Goal: Task Accomplishment & Management: Complete application form

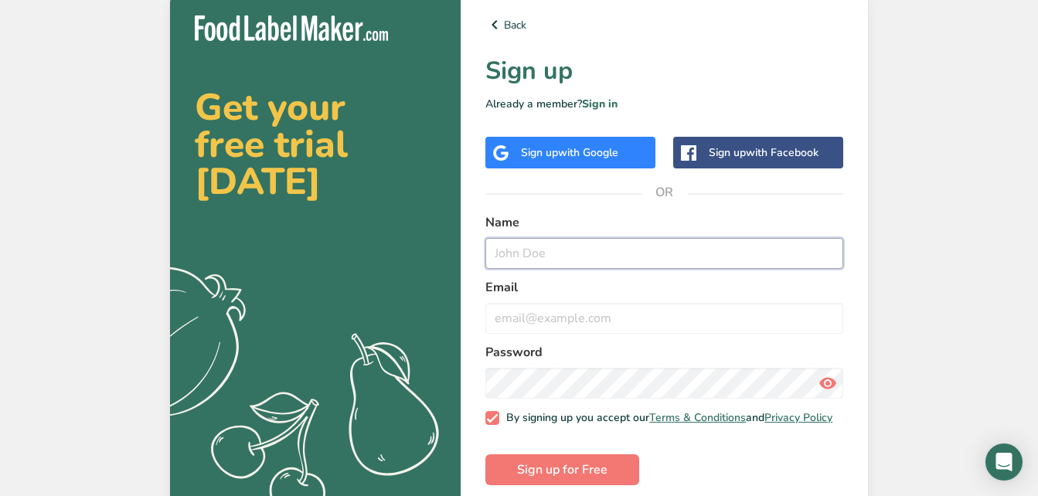
click at [548, 253] on input "text" at bounding box center [665, 253] width 358 height 31
type input "[PERSON_NAME]"
type input "[EMAIL_ADDRESS][DOMAIN_NAME]"
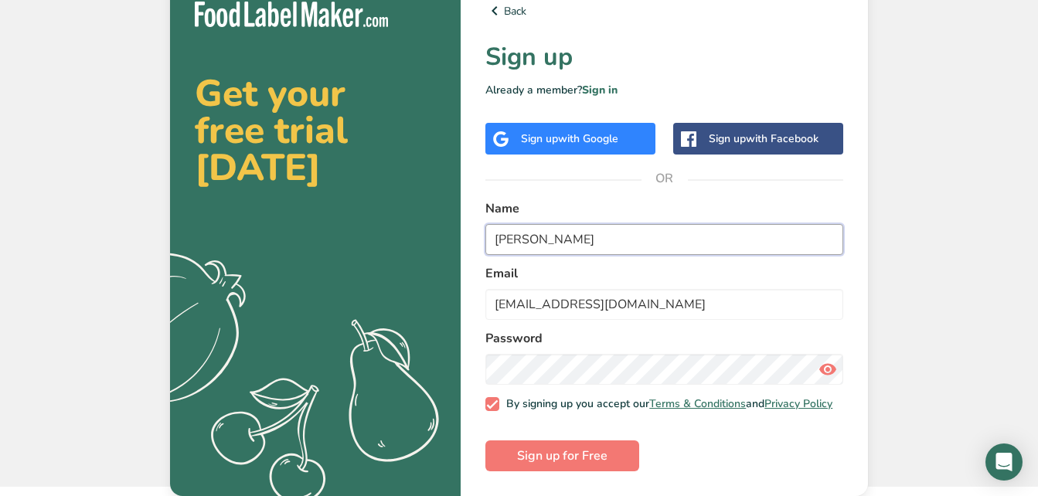
scroll to position [22, 0]
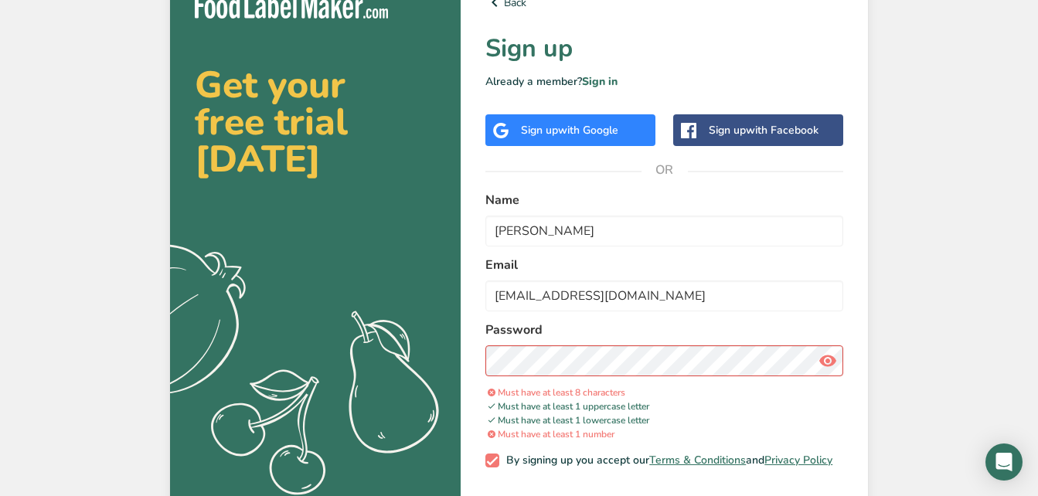
click at [658, 340] on div "Password" at bounding box center [665, 349] width 358 height 56
click at [827, 356] on icon at bounding box center [828, 361] width 19 height 28
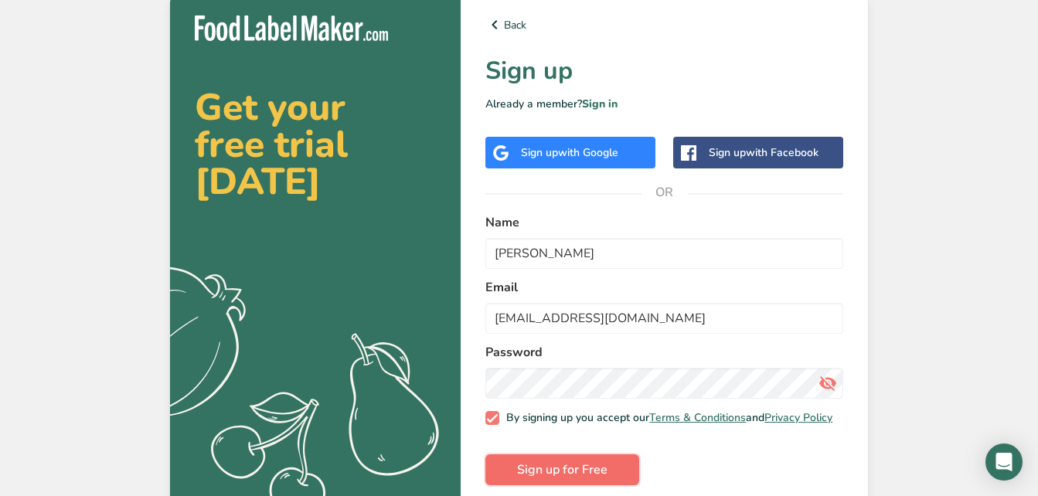
click at [536, 471] on span "Sign up for Free" at bounding box center [562, 470] width 90 height 19
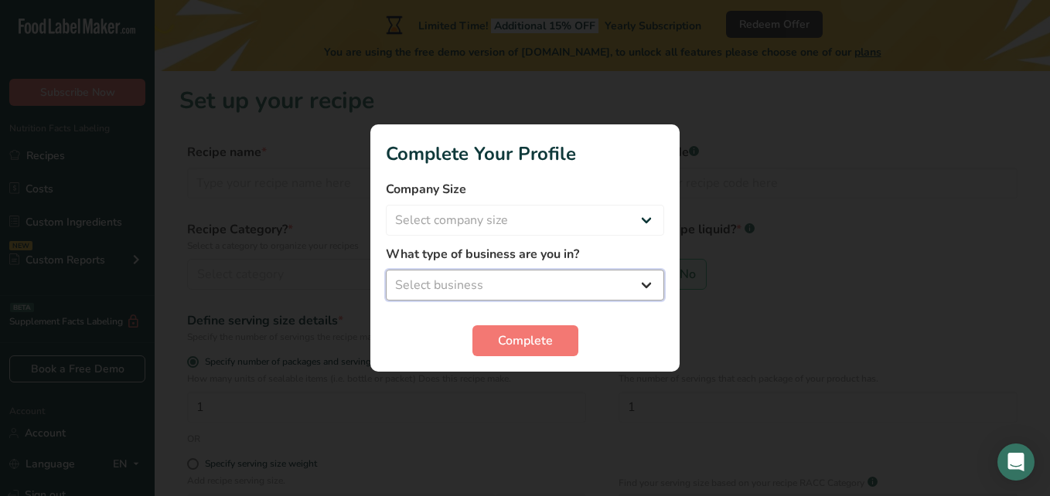
click at [503, 290] on select "Select business Packaged Food Manufacturer Restaurant & Cafe Bakery Meal Plans …" at bounding box center [525, 285] width 278 height 31
select select "1"
click at [386, 270] on select "Select business Packaged Food Manufacturer Restaurant & Cafe Bakery Meal Plans …" at bounding box center [525, 285] width 278 height 31
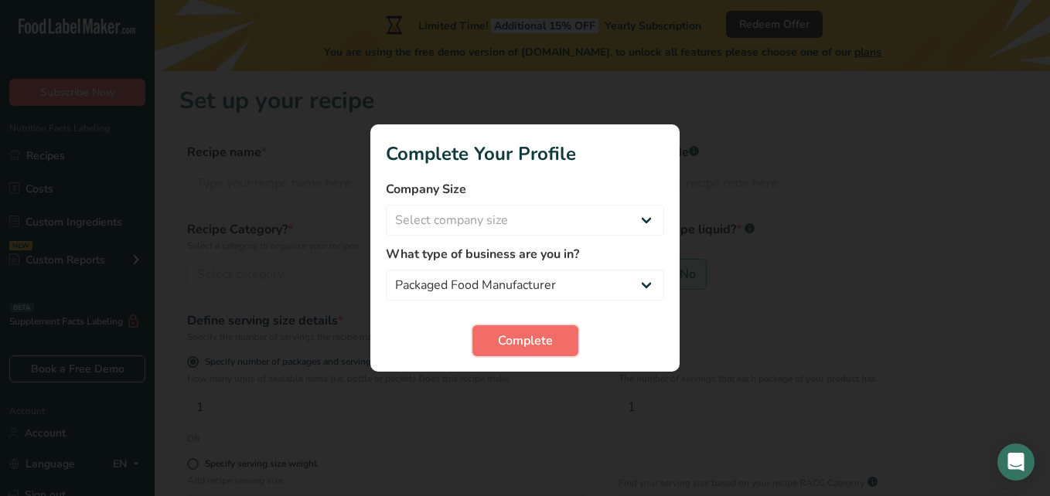
click at [514, 336] on span "Complete" at bounding box center [525, 341] width 55 height 19
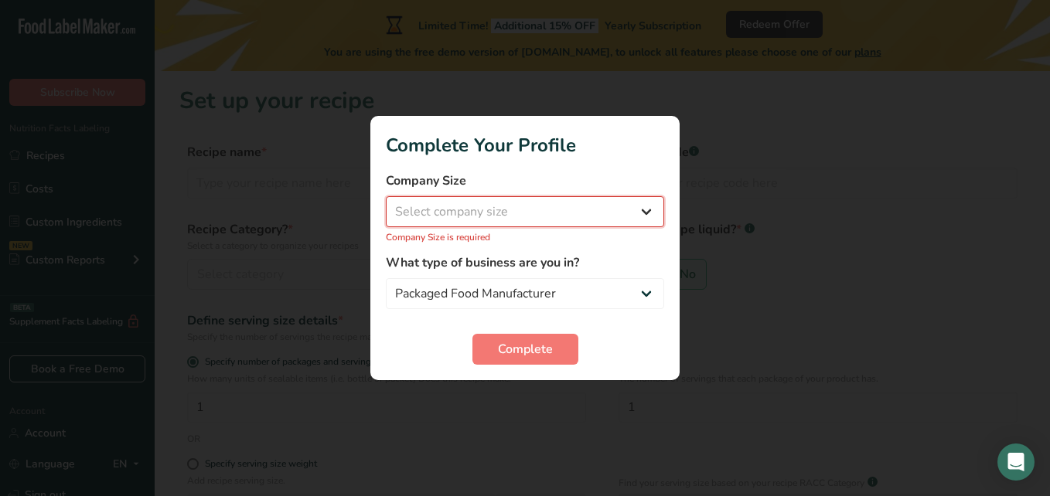
click at [485, 210] on select "Select company size Fewer than 10 Employees 10 to 50 Employees 51 to 500 Employ…" at bounding box center [525, 211] width 278 height 31
select select "1"
click at [386, 205] on select "Select company size Fewer than 10 Employees 10 to 50 Employees 51 to 500 Employ…" at bounding box center [525, 211] width 278 height 31
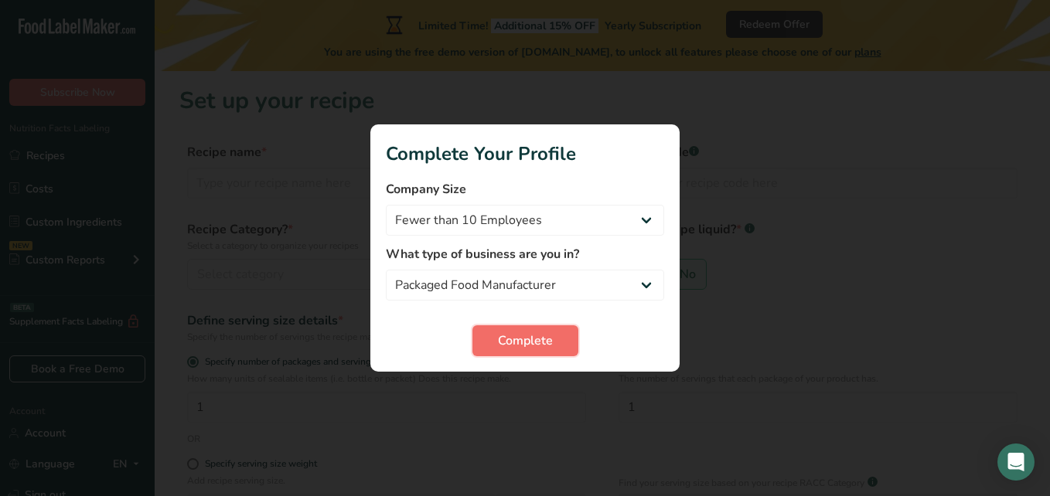
click at [518, 336] on span "Complete" at bounding box center [525, 341] width 55 height 19
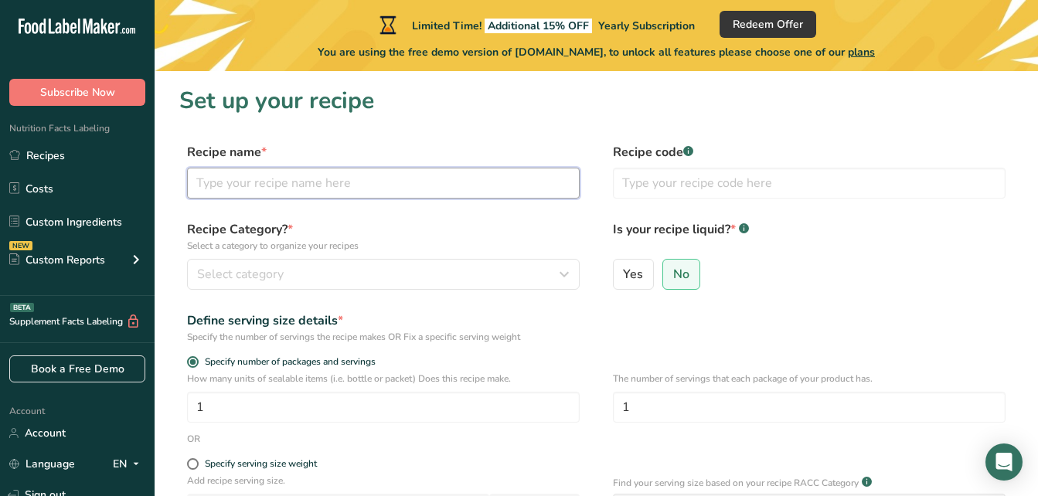
click at [319, 172] on input "text" at bounding box center [383, 183] width 393 height 31
type input "h"
type input "hot dog sauce"
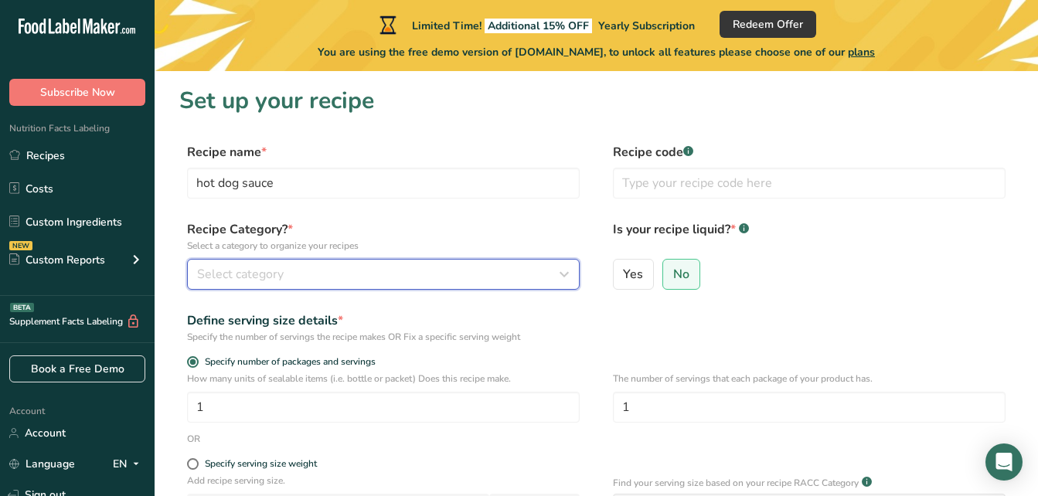
click at [236, 271] on span "Select category" at bounding box center [240, 274] width 87 height 19
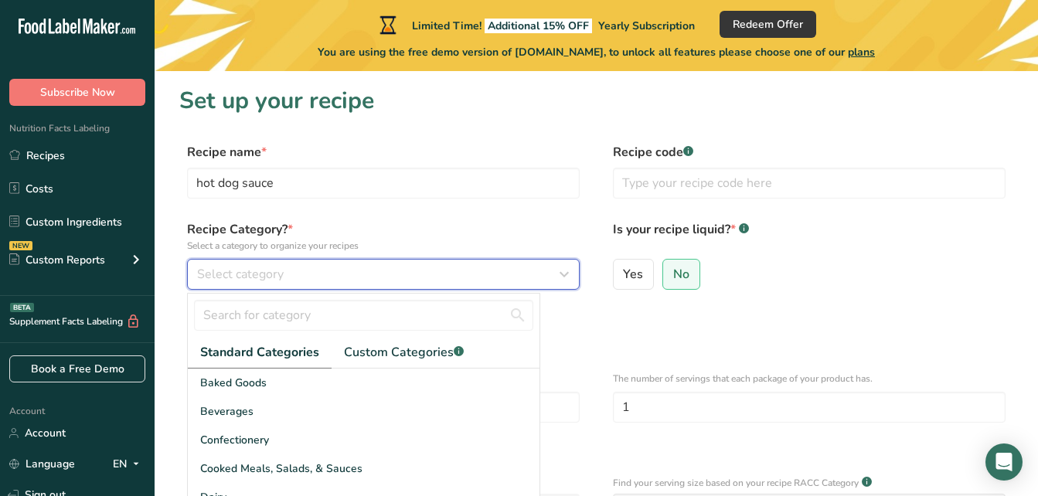
click at [336, 268] on div "Select category" at bounding box center [378, 274] width 363 height 19
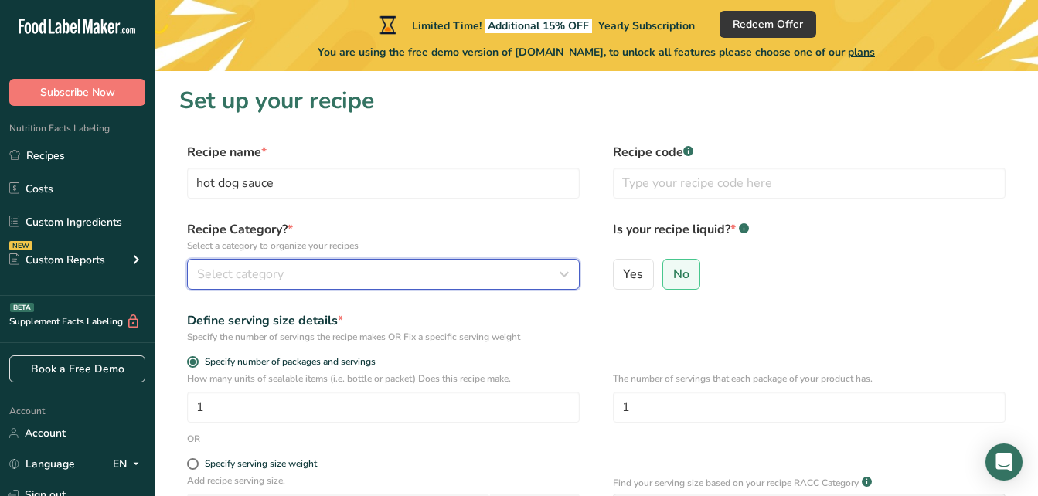
click at [266, 270] on span "Select category" at bounding box center [240, 274] width 87 height 19
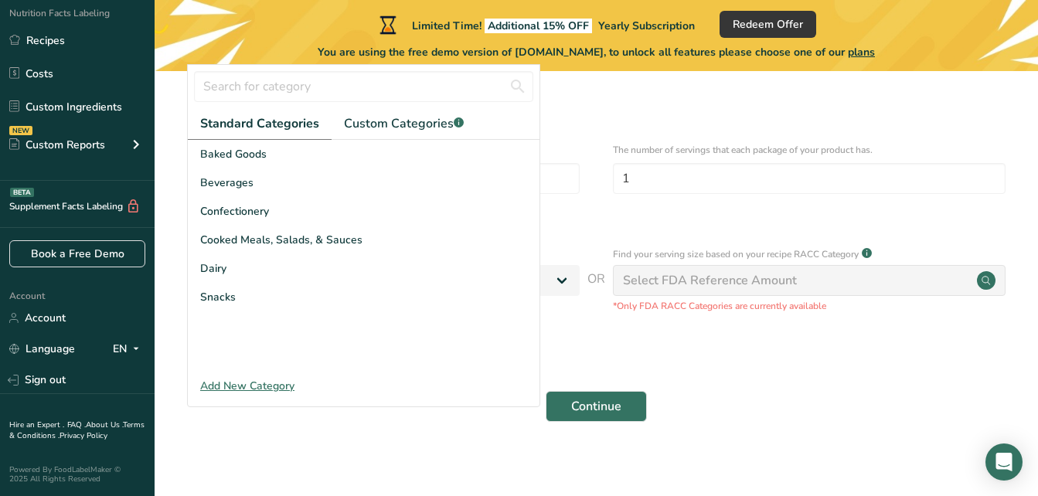
scroll to position [232, 0]
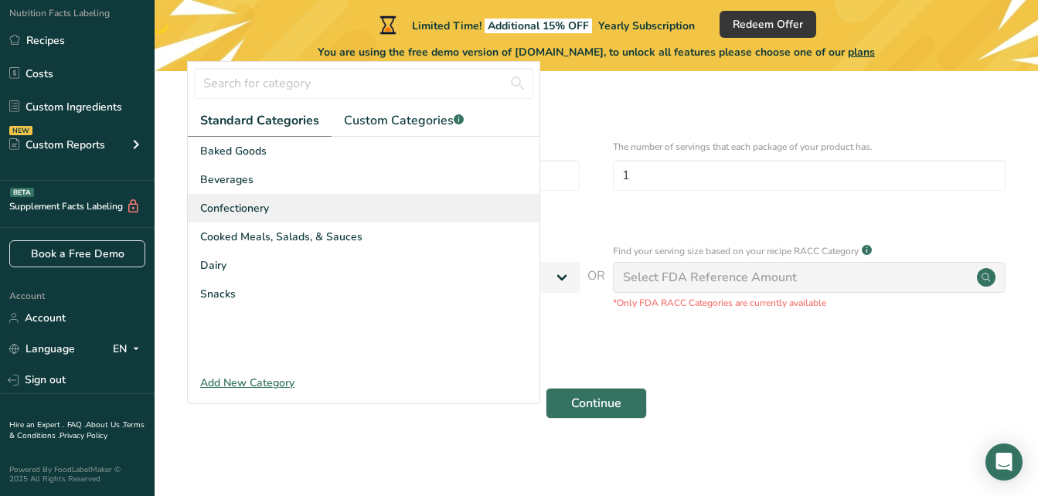
click at [236, 209] on span "Confectionery" at bounding box center [234, 208] width 69 height 16
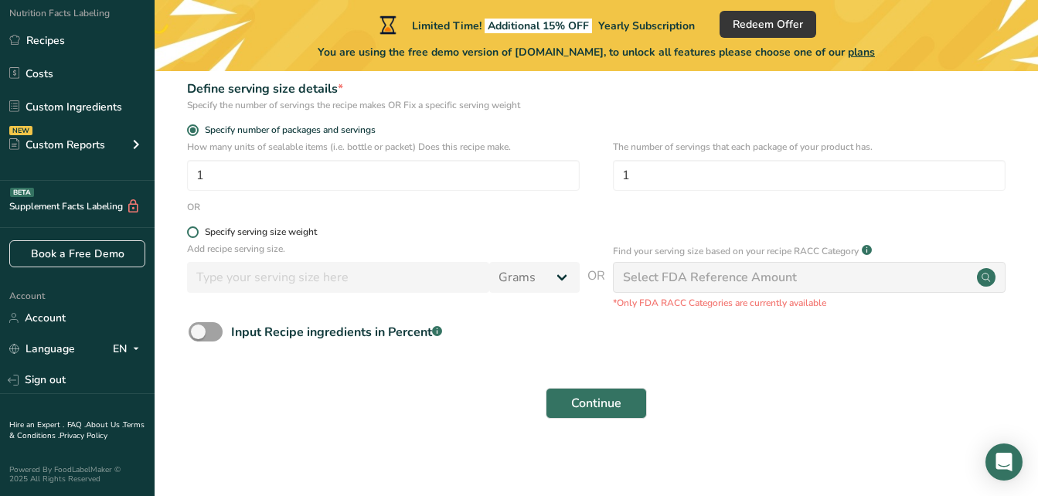
click at [193, 230] on span at bounding box center [193, 233] width 12 height 12
click at [193, 230] on input "Specify serving size weight" at bounding box center [192, 232] width 10 height 10
radio input "true"
radio input "false"
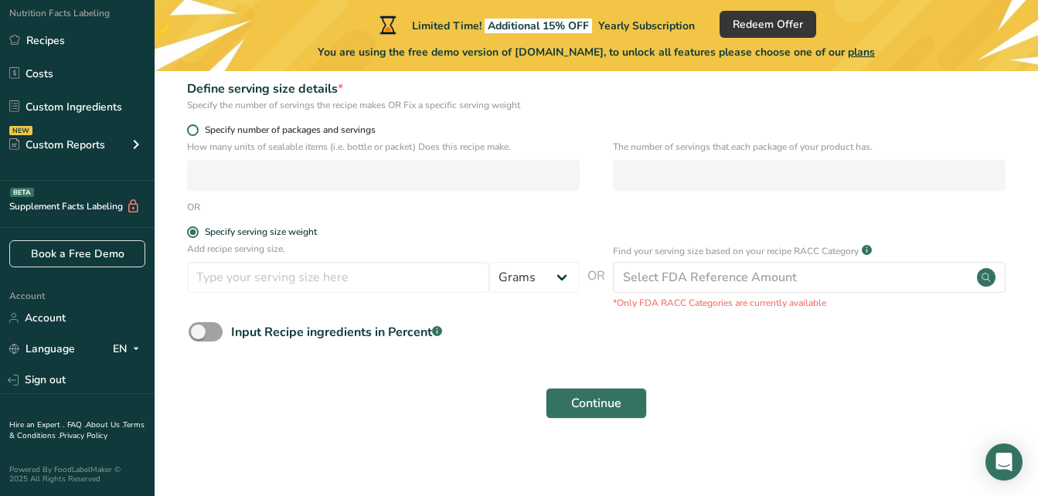
click at [192, 133] on span at bounding box center [193, 130] width 12 height 12
click at [192, 133] on input "Specify number of packages and servings" at bounding box center [192, 130] width 10 height 10
radio input "true"
radio input "false"
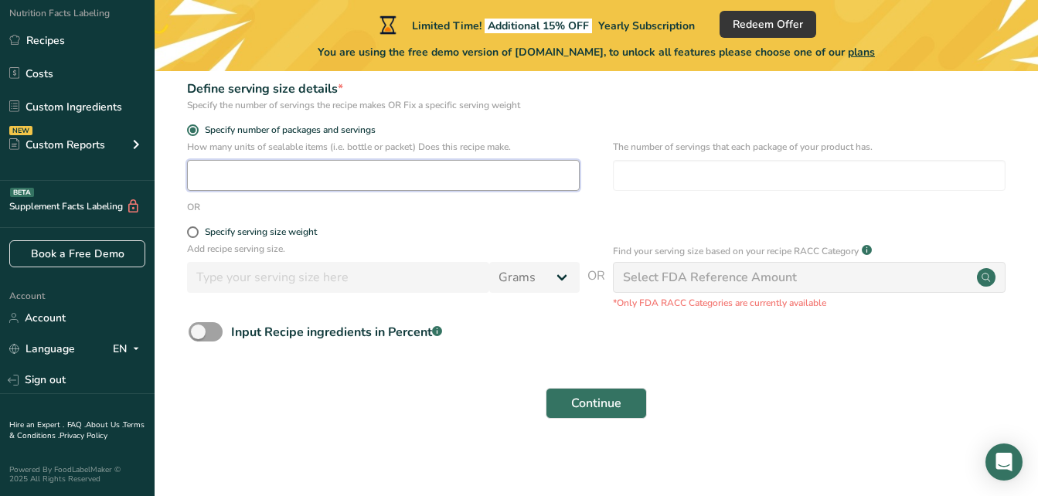
click at [219, 172] on input "number" at bounding box center [383, 175] width 393 height 31
type input "1"
click at [193, 228] on span at bounding box center [193, 233] width 12 height 12
click at [193, 228] on input "Specify serving size weight" at bounding box center [192, 232] width 10 height 10
radio input "true"
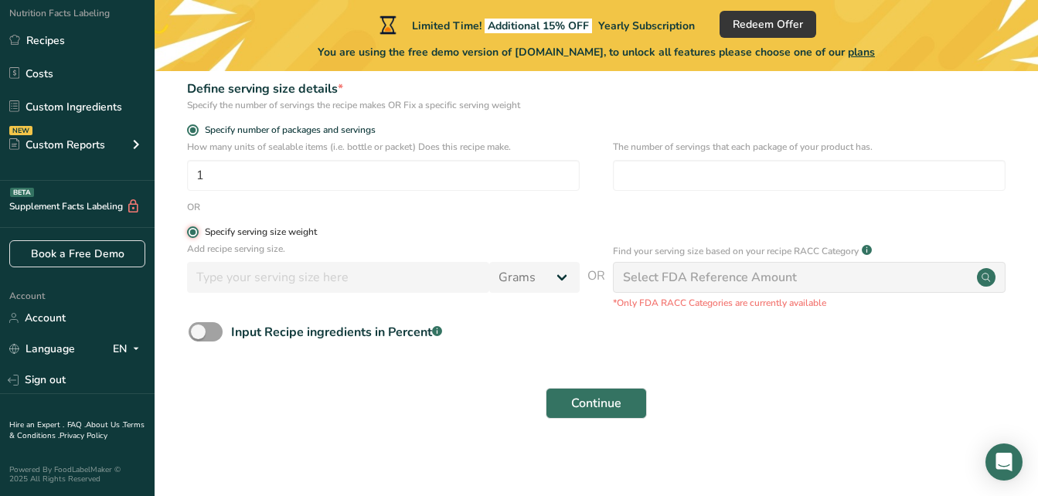
radio input "false"
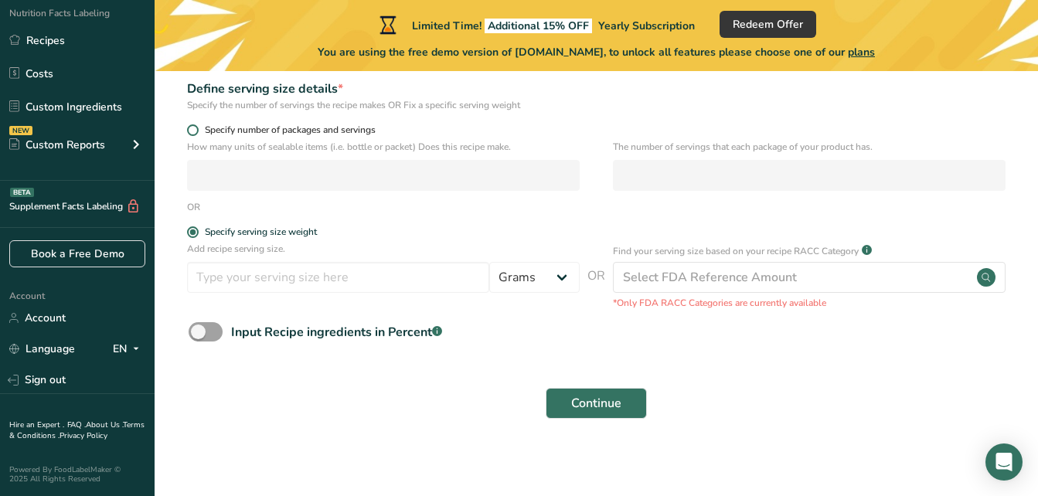
click at [196, 129] on span at bounding box center [193, 130] width 12 height 12
click at [196, 129] on input "Specify number of packages and servings" at bounding box center [192, 130] width 10 height 10
radio input "true"
radio input "false"
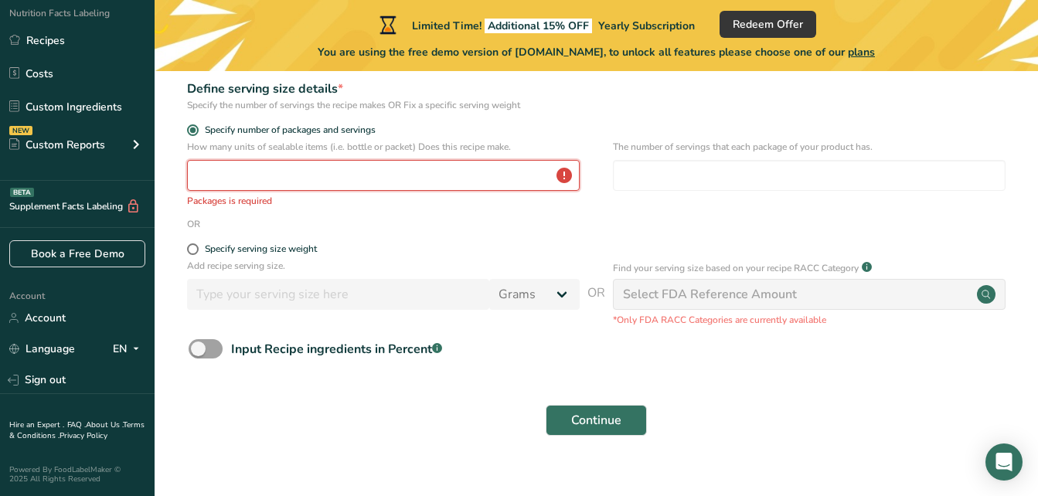
click at [220, 170] on input "number" at bounding box center [383, 175] width 393 height 31
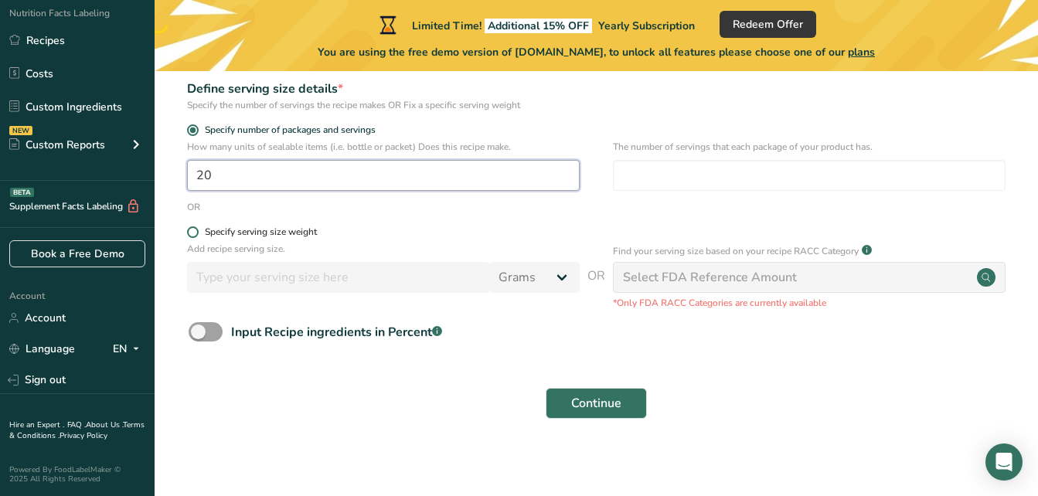
type input "20"
click at [194, 233] on span at bounding box center [193, 233] width 12 height 12
click at [194, 233] on input "Specify serving size weight" at bounding box center [192, 232] width 10 height 10
radio input "true"
radio input "false"
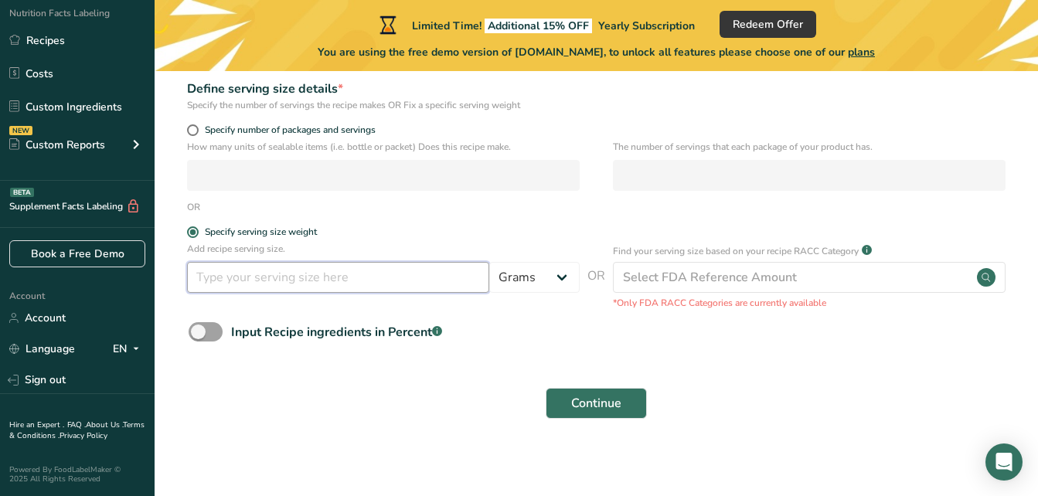
click at [292, 278] on input "number" at bounding box center [338, 277] width 302 height 31
click at [397, 269] on input "number" at bounding box center [338, 277] width 302 height 31
click at [373, 210] on div "OR" at bounding box center [596, 207] width 834 height 14
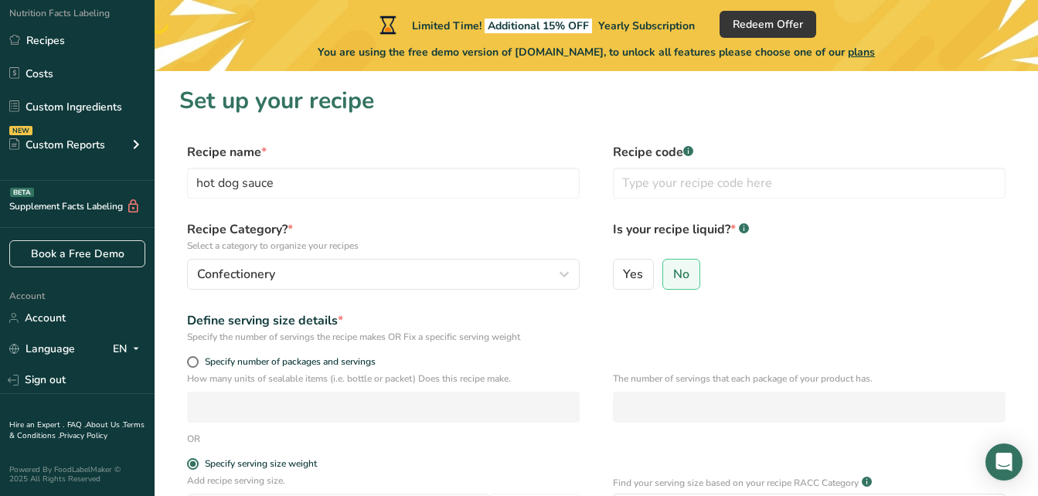
scroll to position [77, 0]
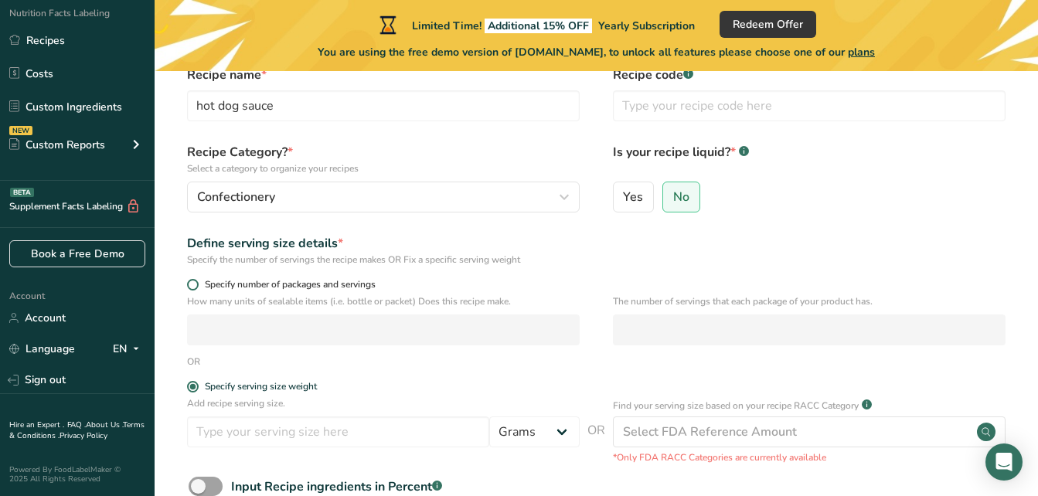
click at [193, 285] on span at bounding box center [193, 285] width 12 height 12
click at [193, 285] on input "Specify number of packages and servings" at bounding box center [192, 285] width 10 height 10
radio input "true"
radio input "false"
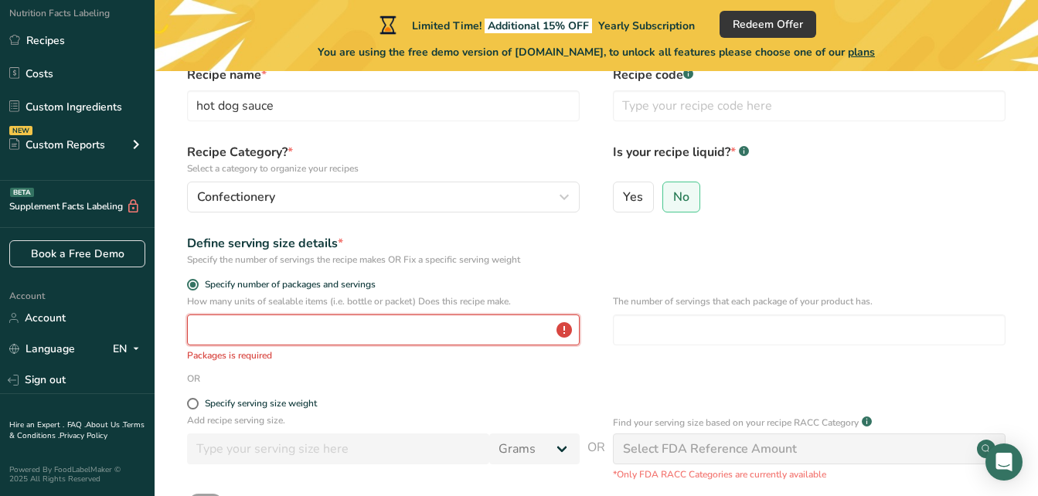
click at [223, 322] on input "number" at bounding box center [383, 330] width 393 height 31
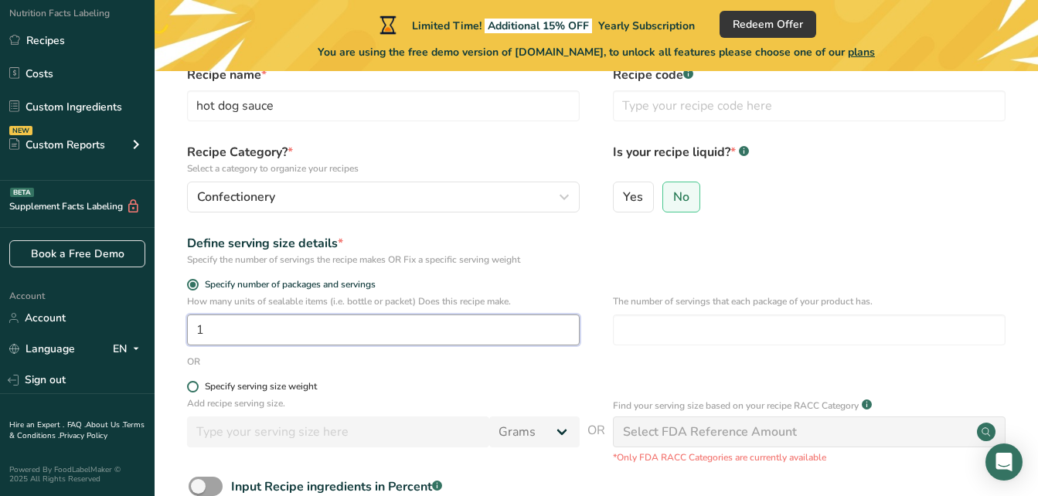
type input "1"
click at [193, 387] on span at bounding box center [193, 387] width 12 height 12
click at [193, 387] on input "Specify serving size weight" at bounding box center [192, 387] width 10 height 10
radio input "true"
radio input "false"
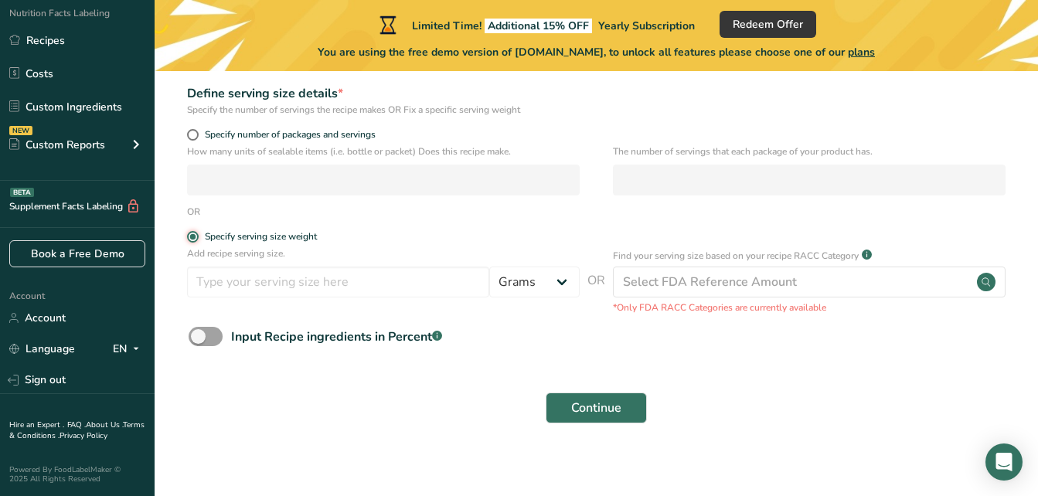
scroll to position [232, 0]
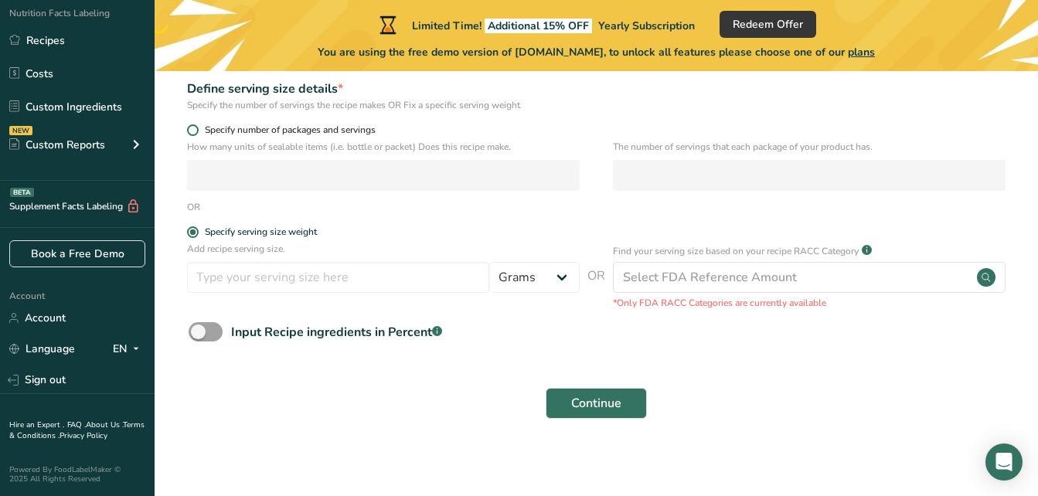
click at [196, 125] on span at bounding box center [193, 130] width 12 height 12
click at [196, 125] on input "Specify number of packages and servings" at bounding box center [192, 130] width 10 height 10
radio input "true"
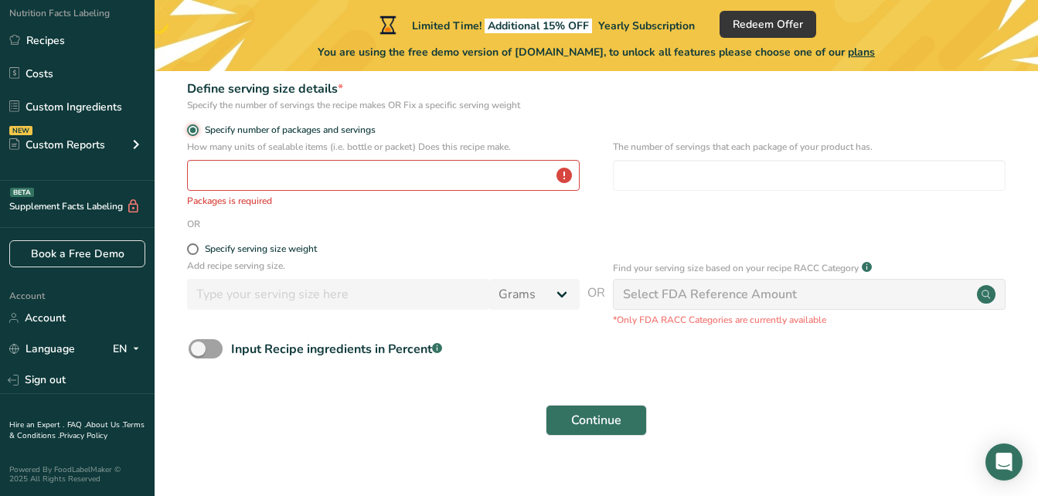
scroll to position [0, 0]
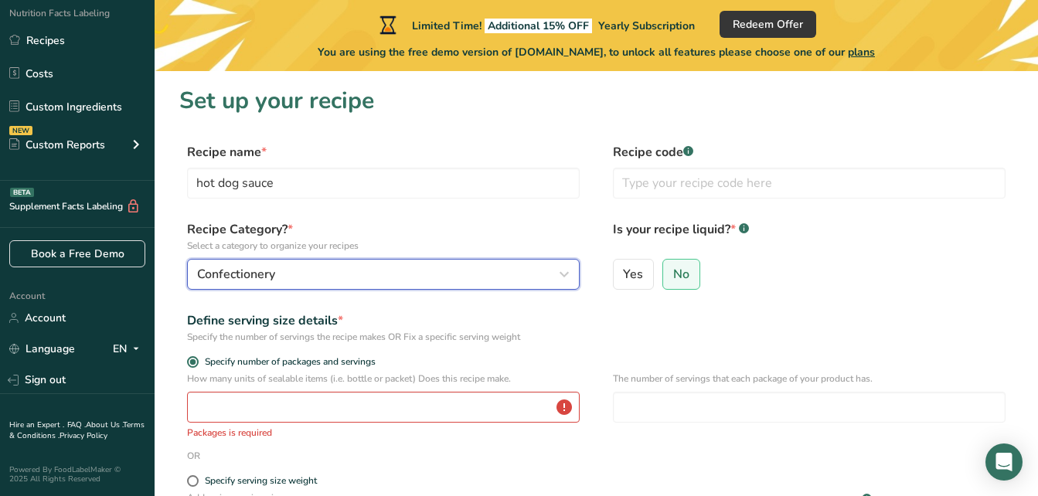
click at [563, 272] on icon "button" at bounding box center [564, 275] width 19 height 28
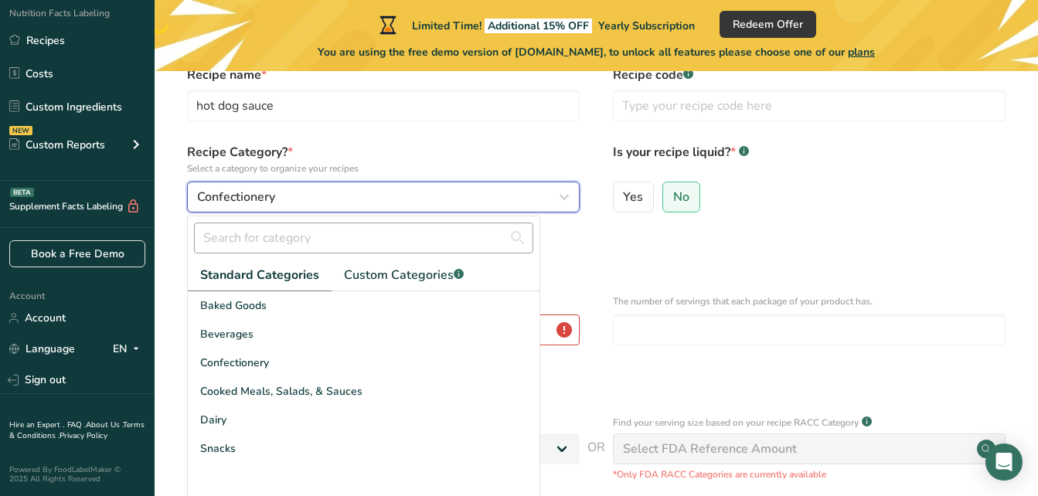
scroll to position [155, 0]
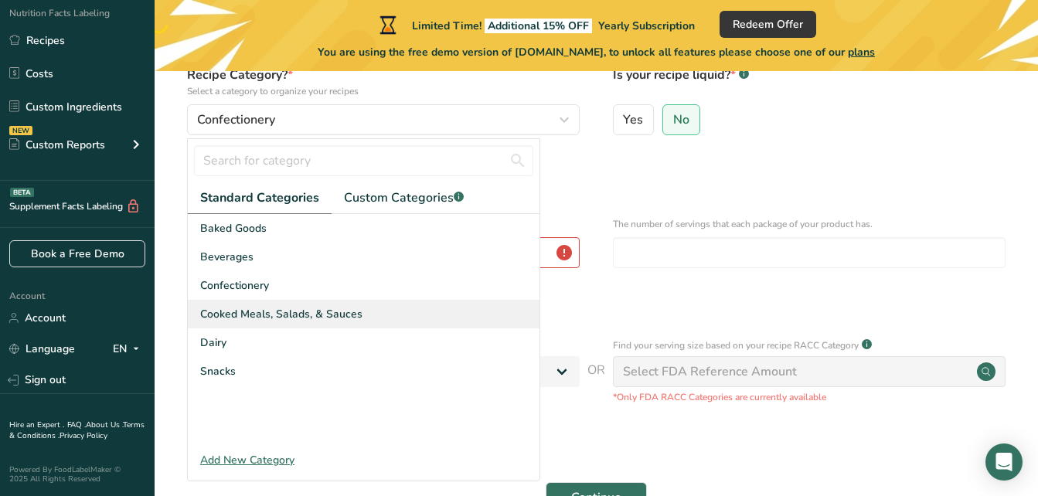
click at [331, 310] on span "Cooked Meals, Salads, & Sauces" at bounding box center [281, 314] width 162 height 16
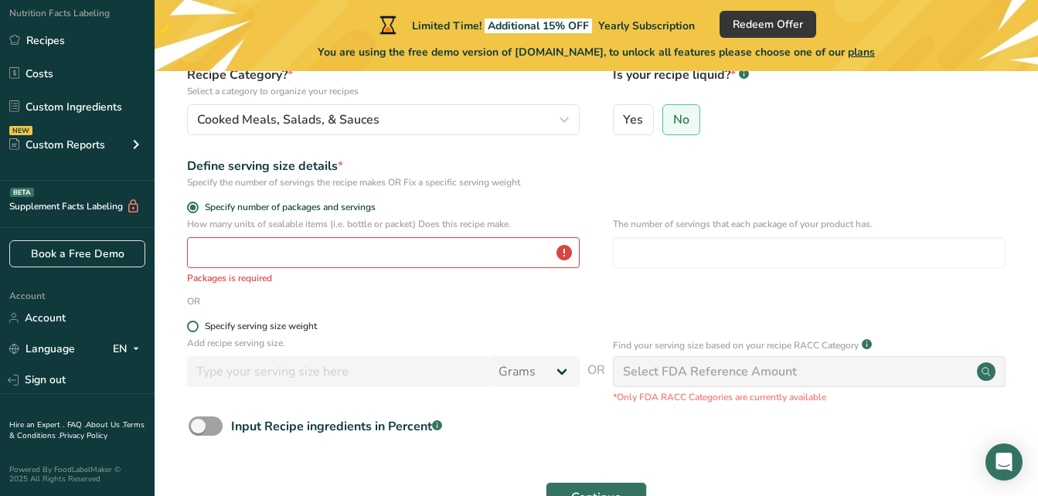
click at [193, 326] on span at bounding box center [193, 327] width 12 height 12
click at [193, 326] on input "Specify serving size weight" at bounding box center [192, 327] width 10 height 10
radio input "true"
radio input "false"
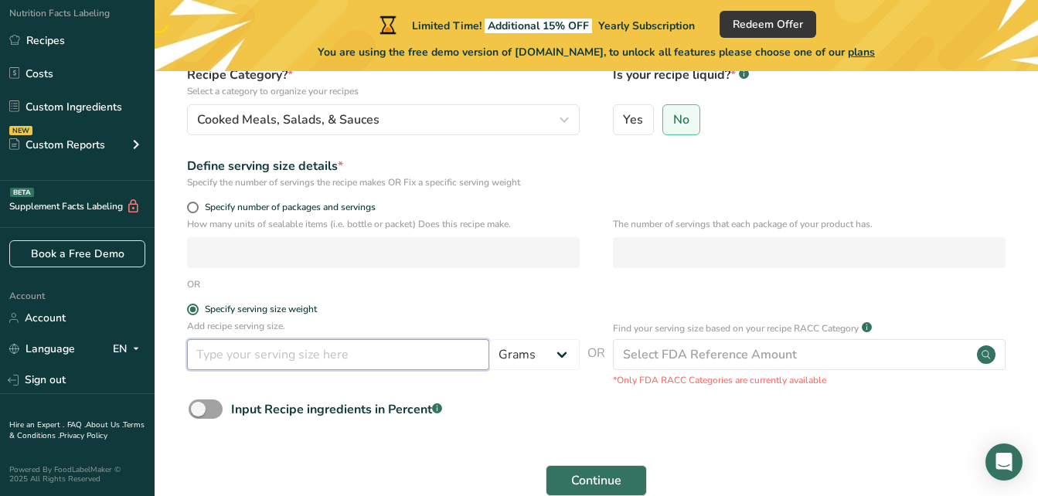
click at [385, 353] on input "number" at bounding box center [338, 354] width 302 height 31
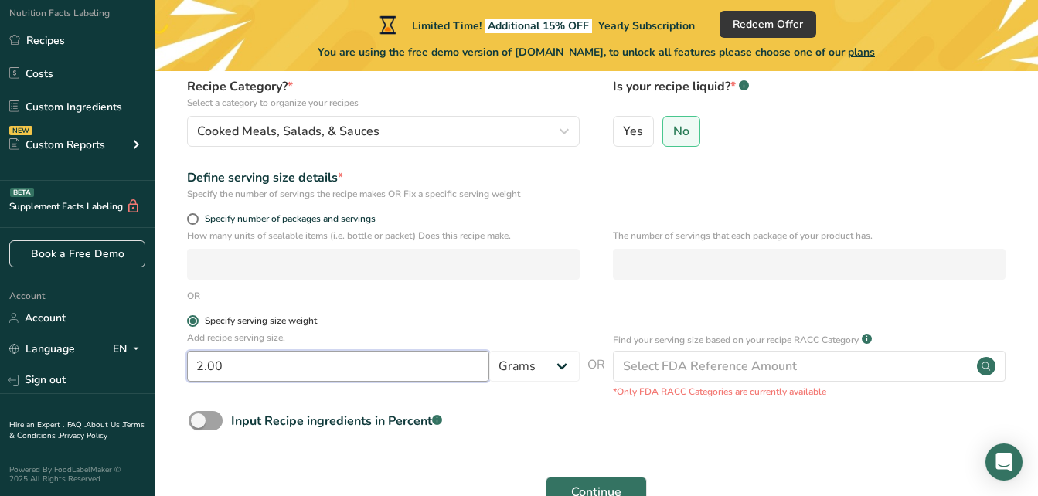
scroll to position [238, 0]
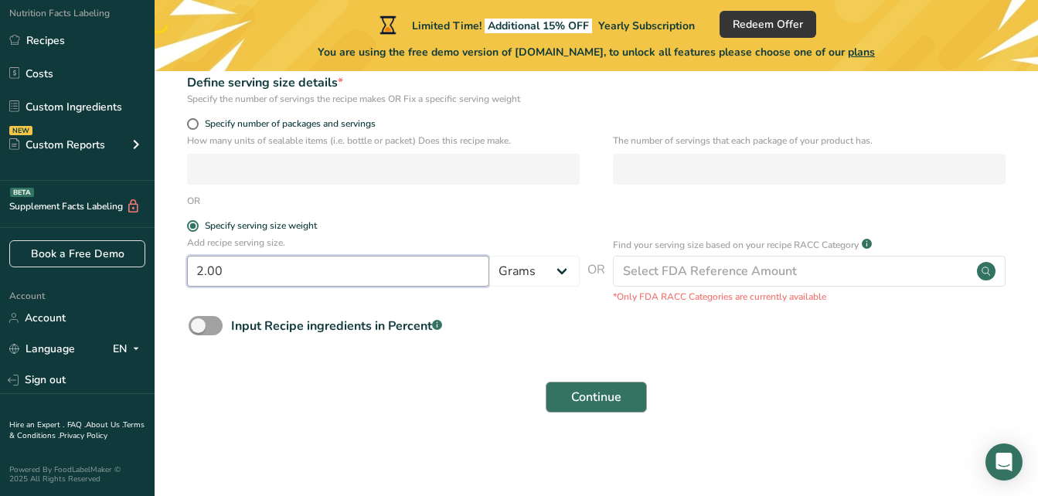
type input "2.00"
click at [616, 392] on span "Continue" at bounding box center [596, 397] width 50 height 19
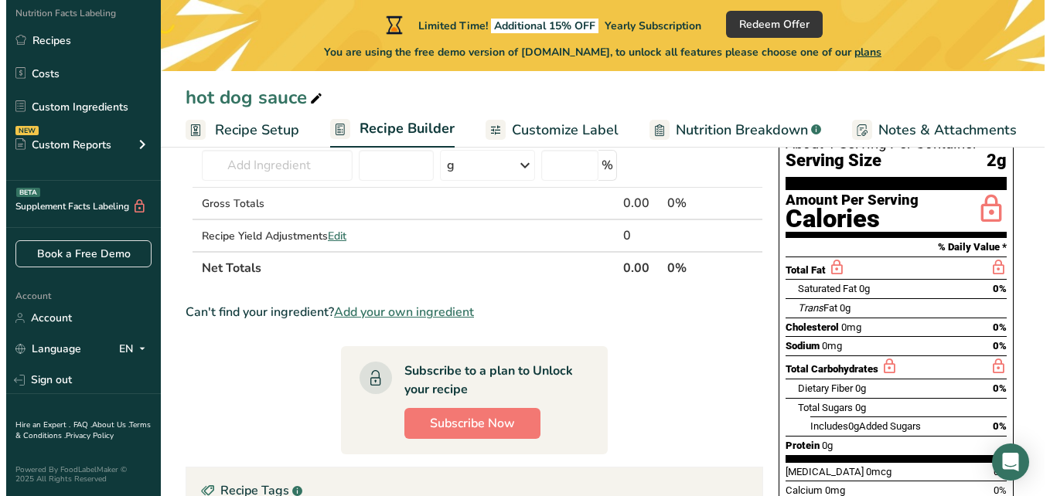
scroll to position [155, 0]
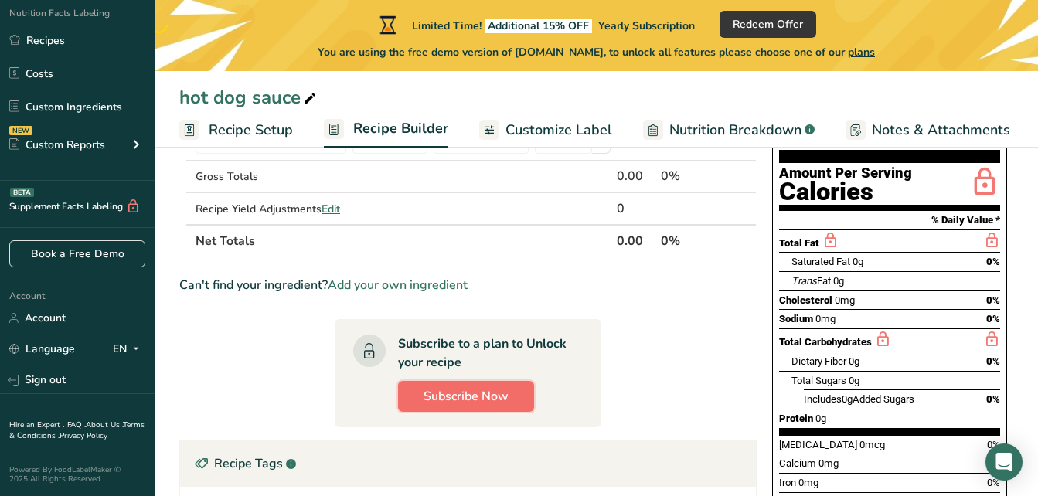
click at [469, 397] on span "Subscribe Now" at bounding box center [466, 396] width 85 height 19
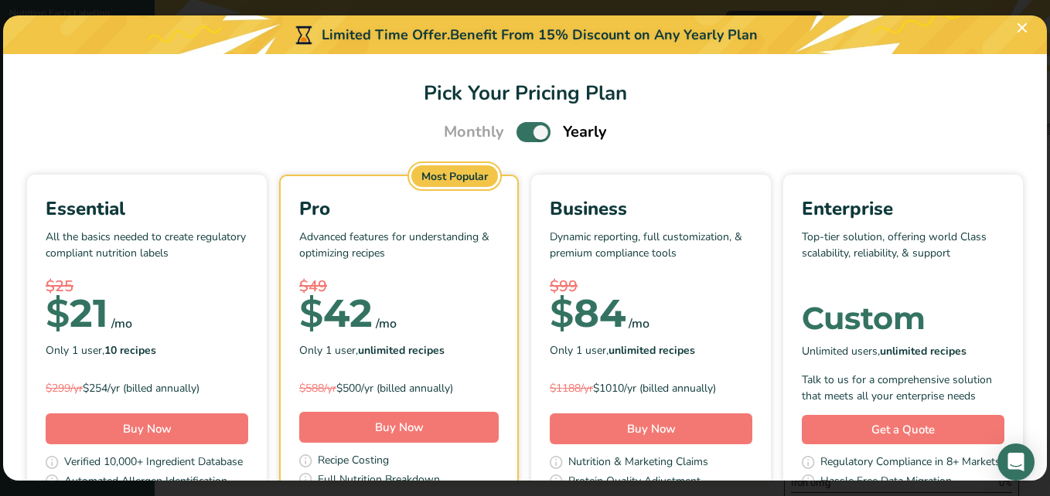
scroll to position [0, 0]
